Goal: Information Seeking & Learning: Learn about a topic

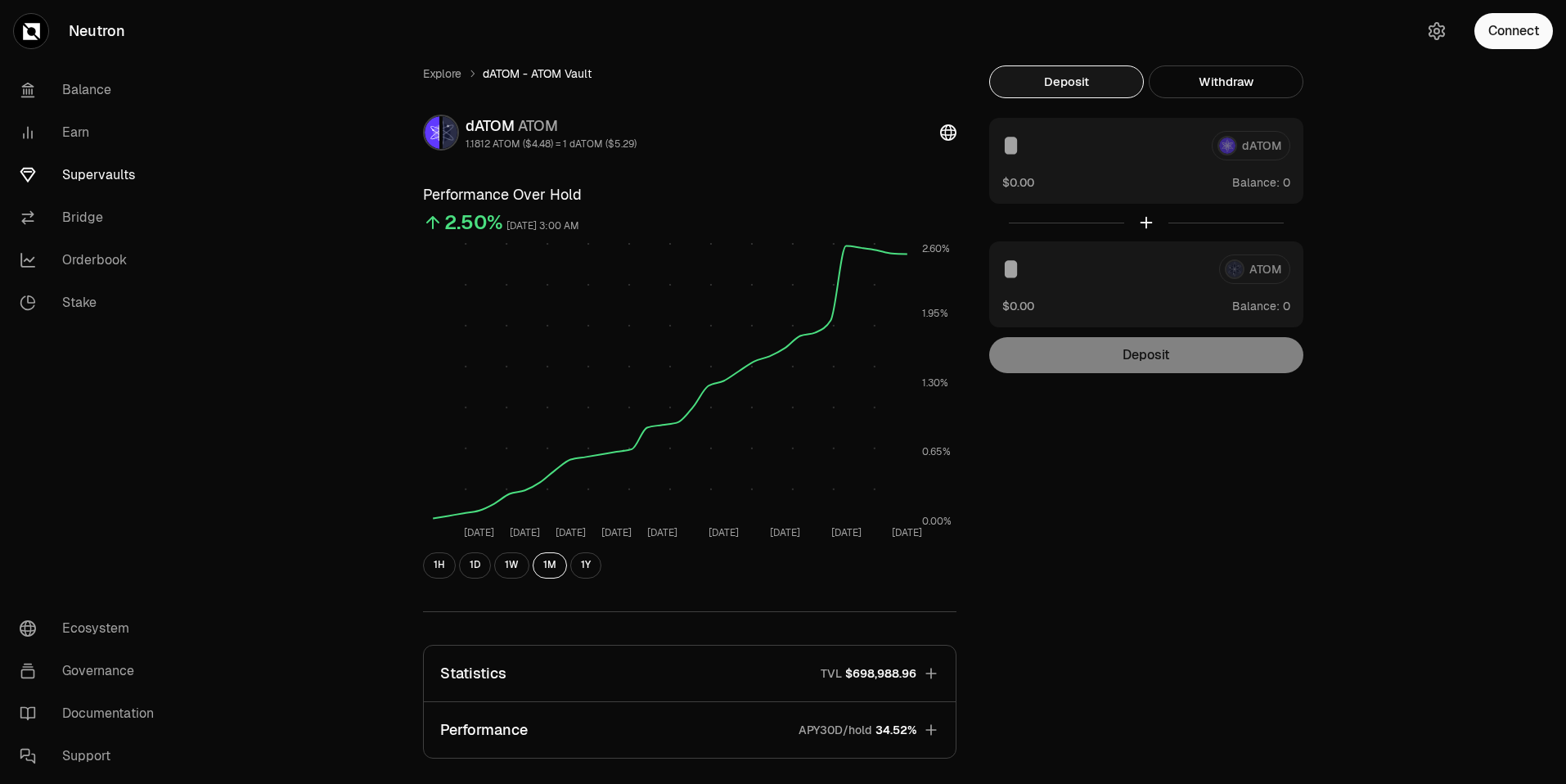
click at [459, 58] on div "Explore dATOM - ATOM Vault dATOM ATOM 1.1812 ATOM ($4.48) = 1 dATOM ($5.29) Per…" at bounding box center [875, 529] width 982 height 1058
click at [435, 69] on link "Explore" at bounding box center [442, 73] width 38 height 16
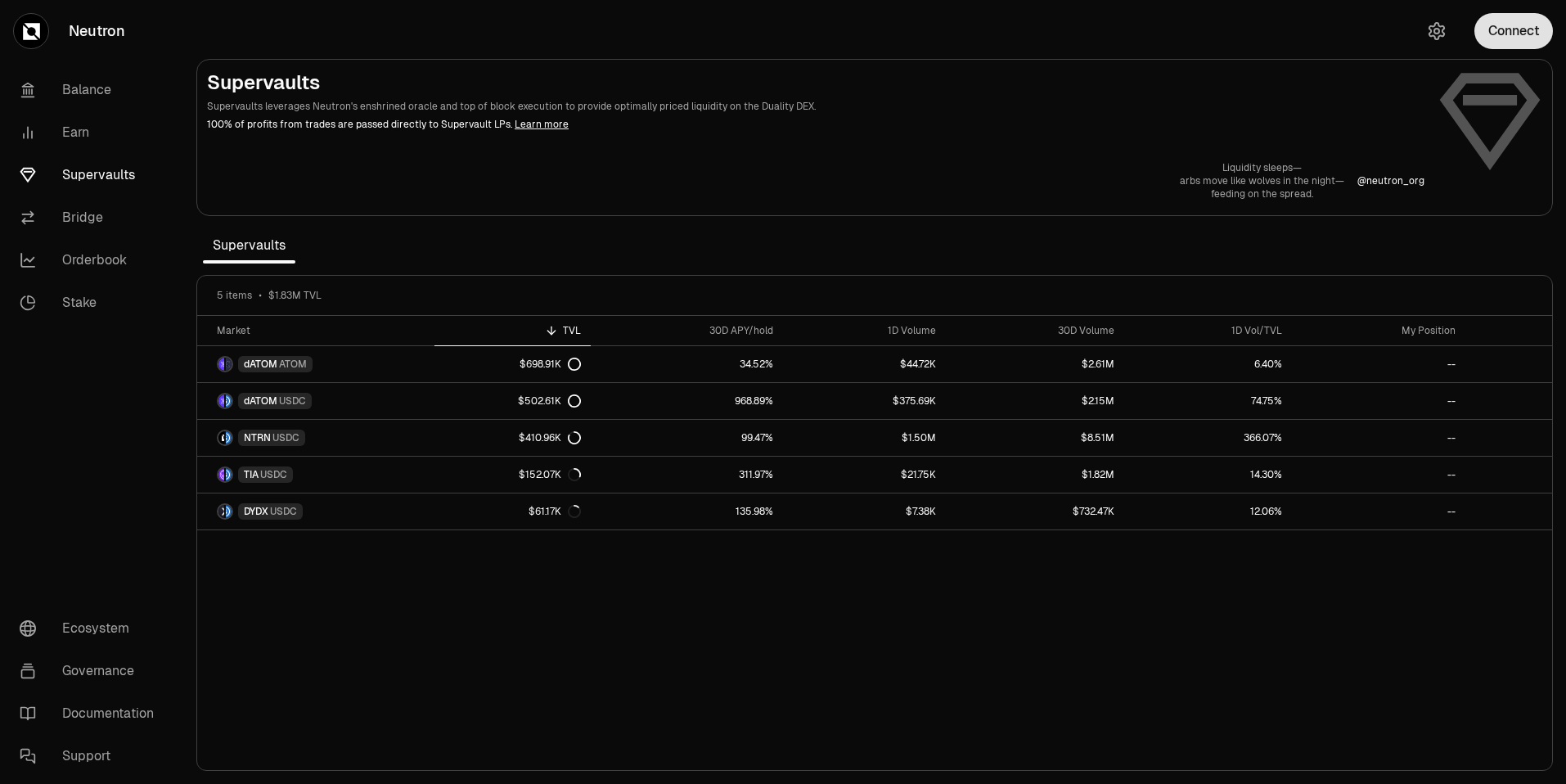
click at [1511, 25] on button "Connect" at bounding box center [1514, 30] width 79 height 36
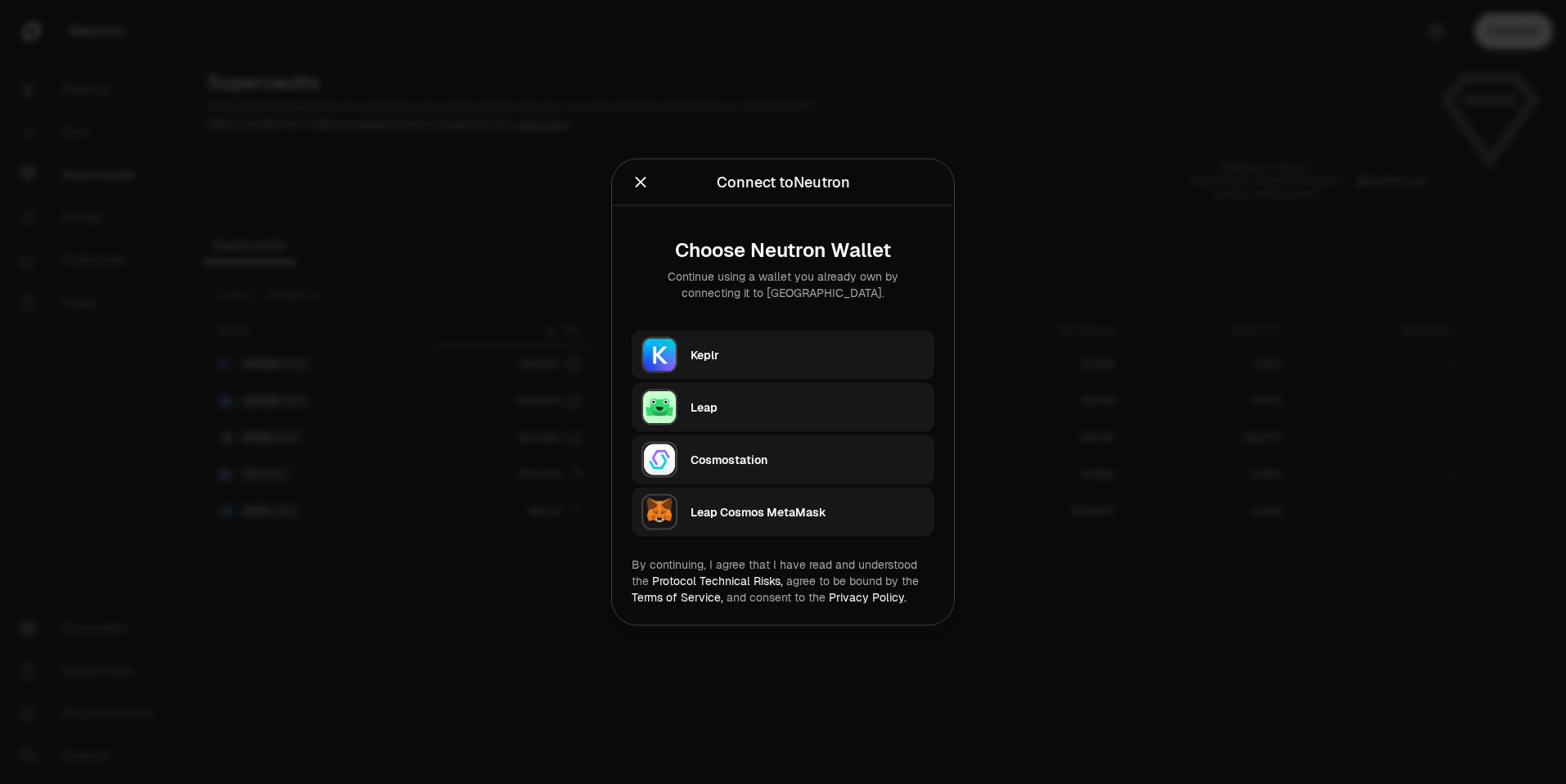
click at [724, 344] on div "Keplr" at bounding box center [808, 355] width 234 height 24
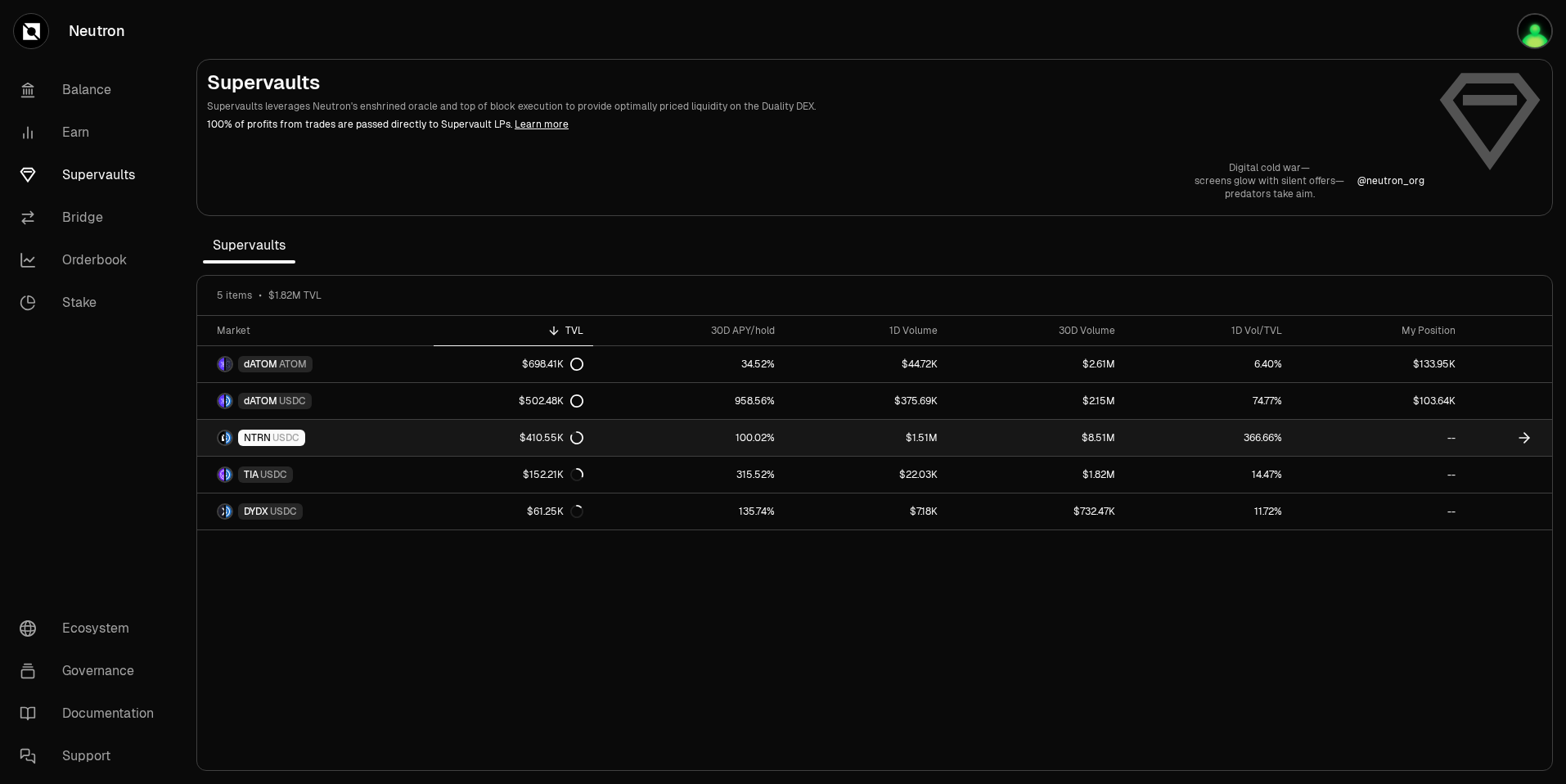
click at [541, 441] on div "$410.55K" at bounding box center [552, 437] width 64 height 13
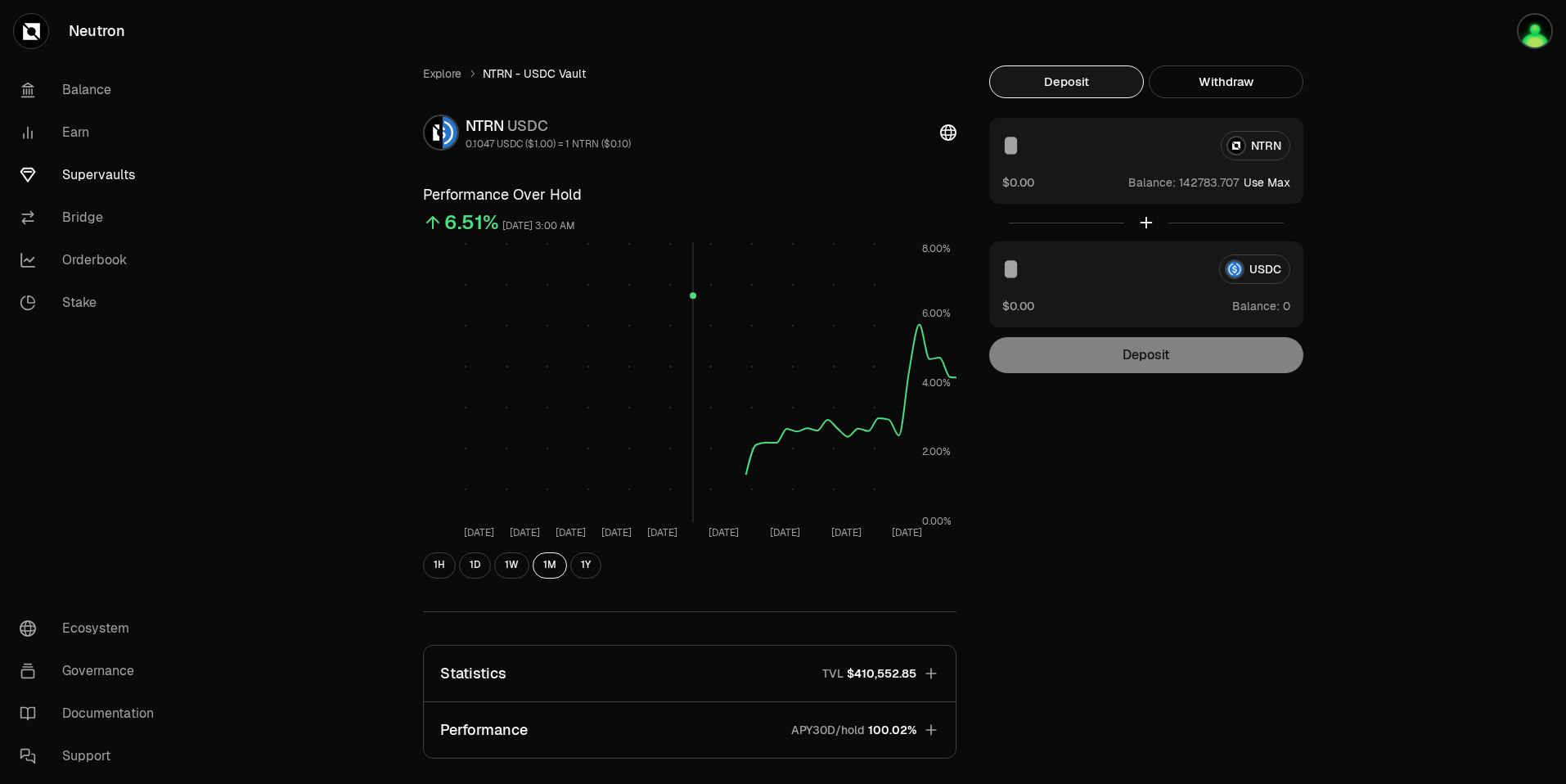
scroll to position [262, 0]
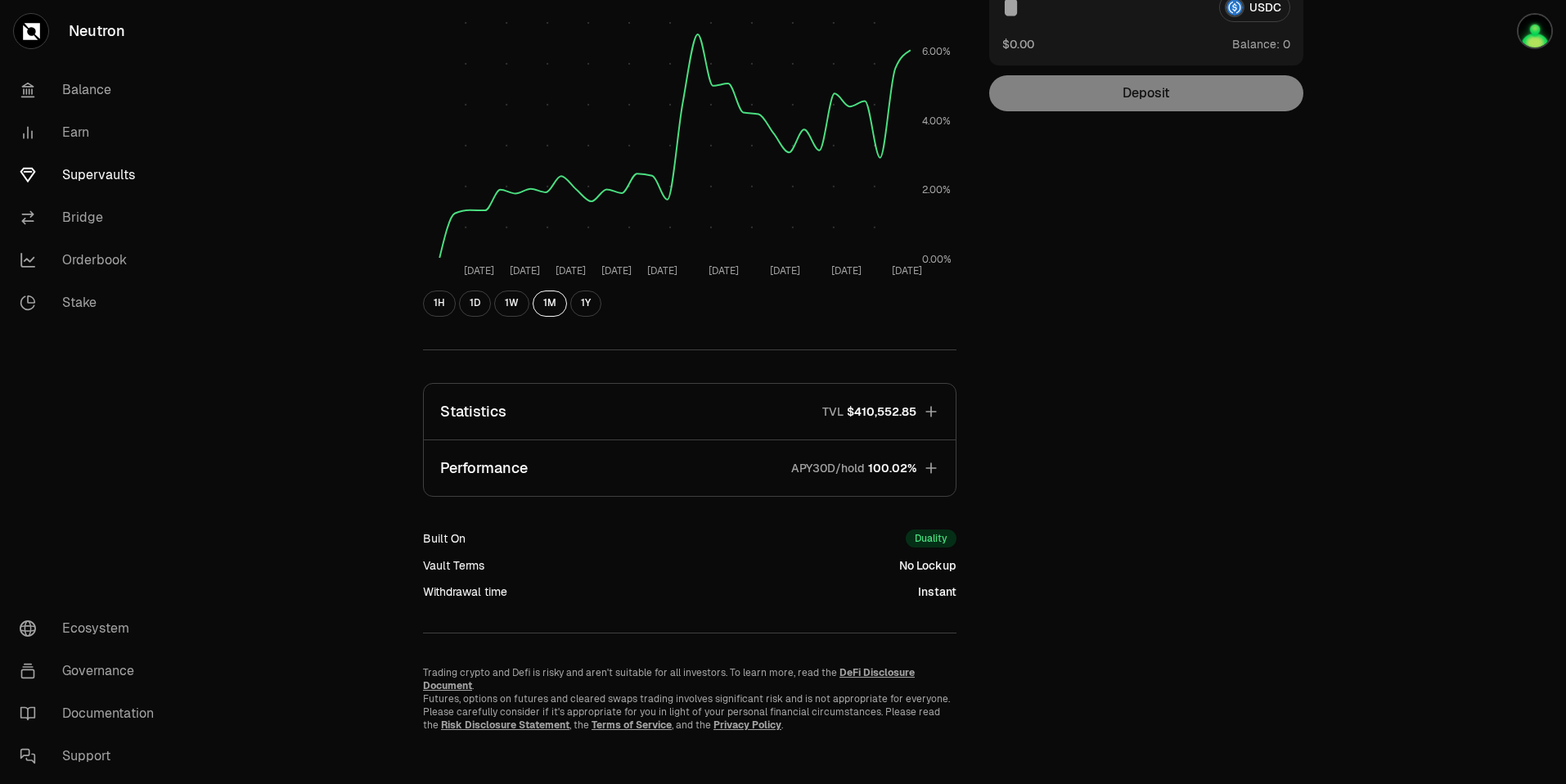
click at [873, 409] on span "$410,552.85" at bounding box center [881, 411] width 69 height 16
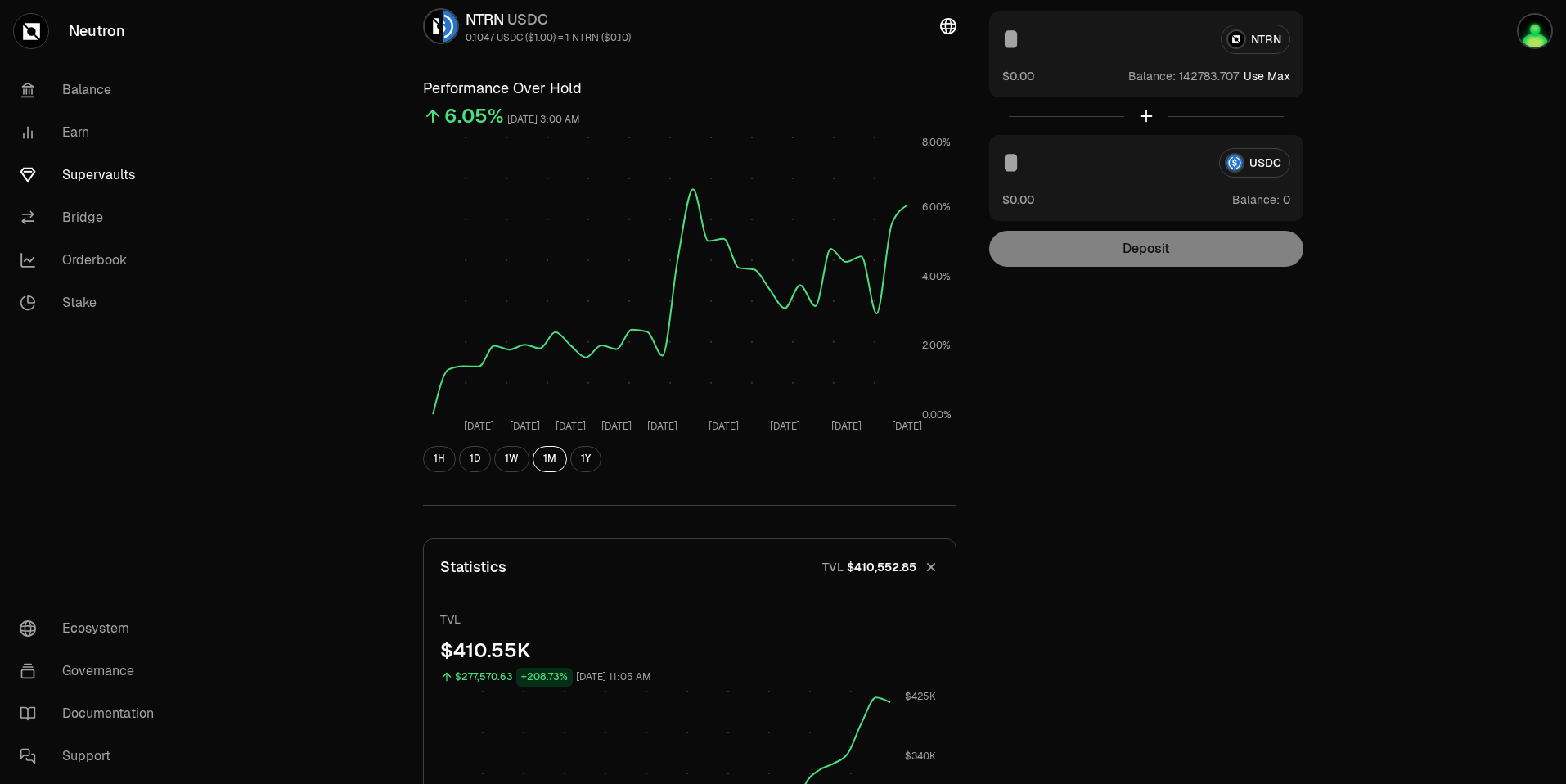
scroll to position [0, 0]
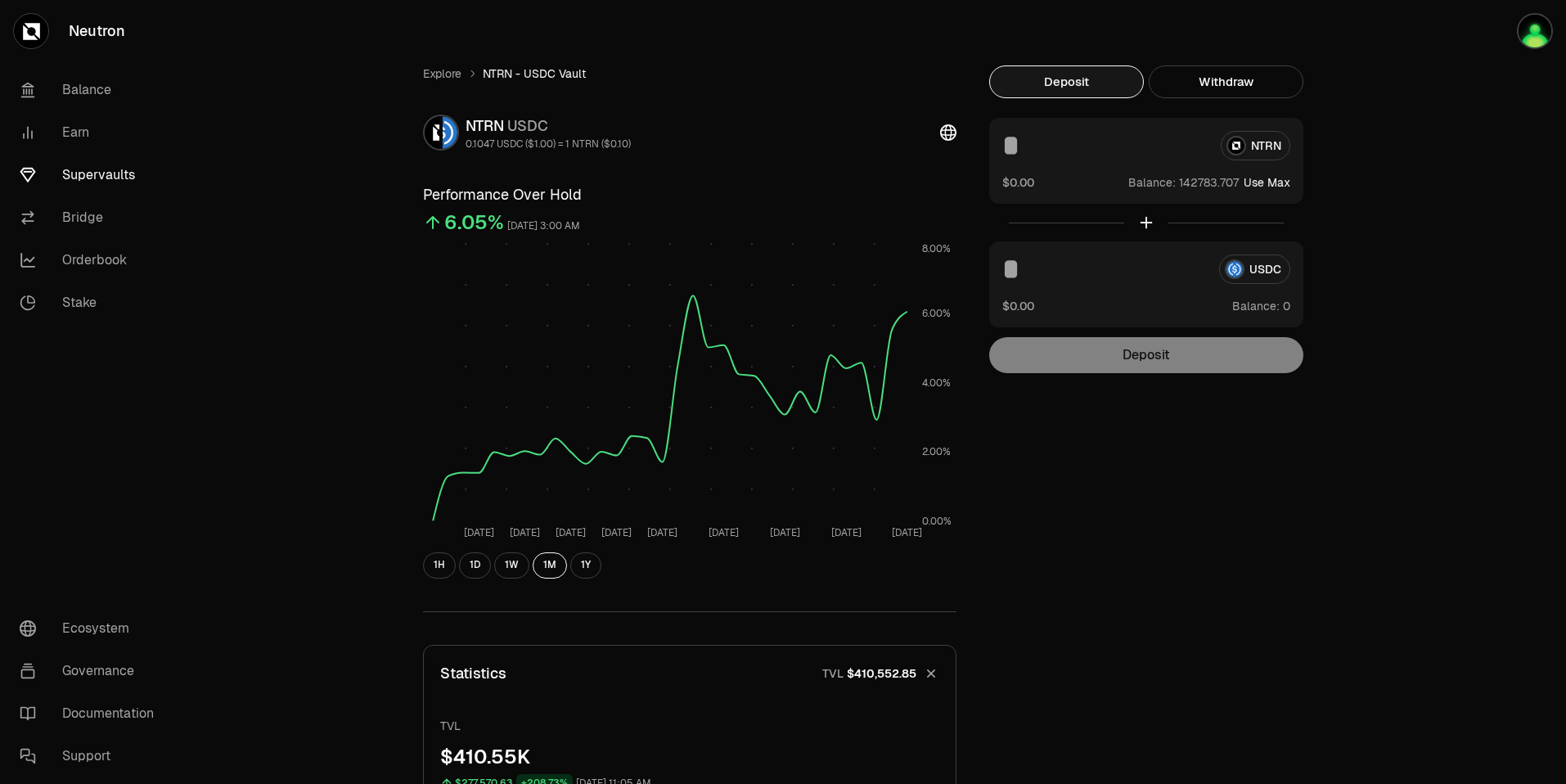
click at [91, 180] on link "Supervaults" at bounding box center [92, 174] width 170 height 42
